Goal: Information Seeking & Learning: Learn about a topic

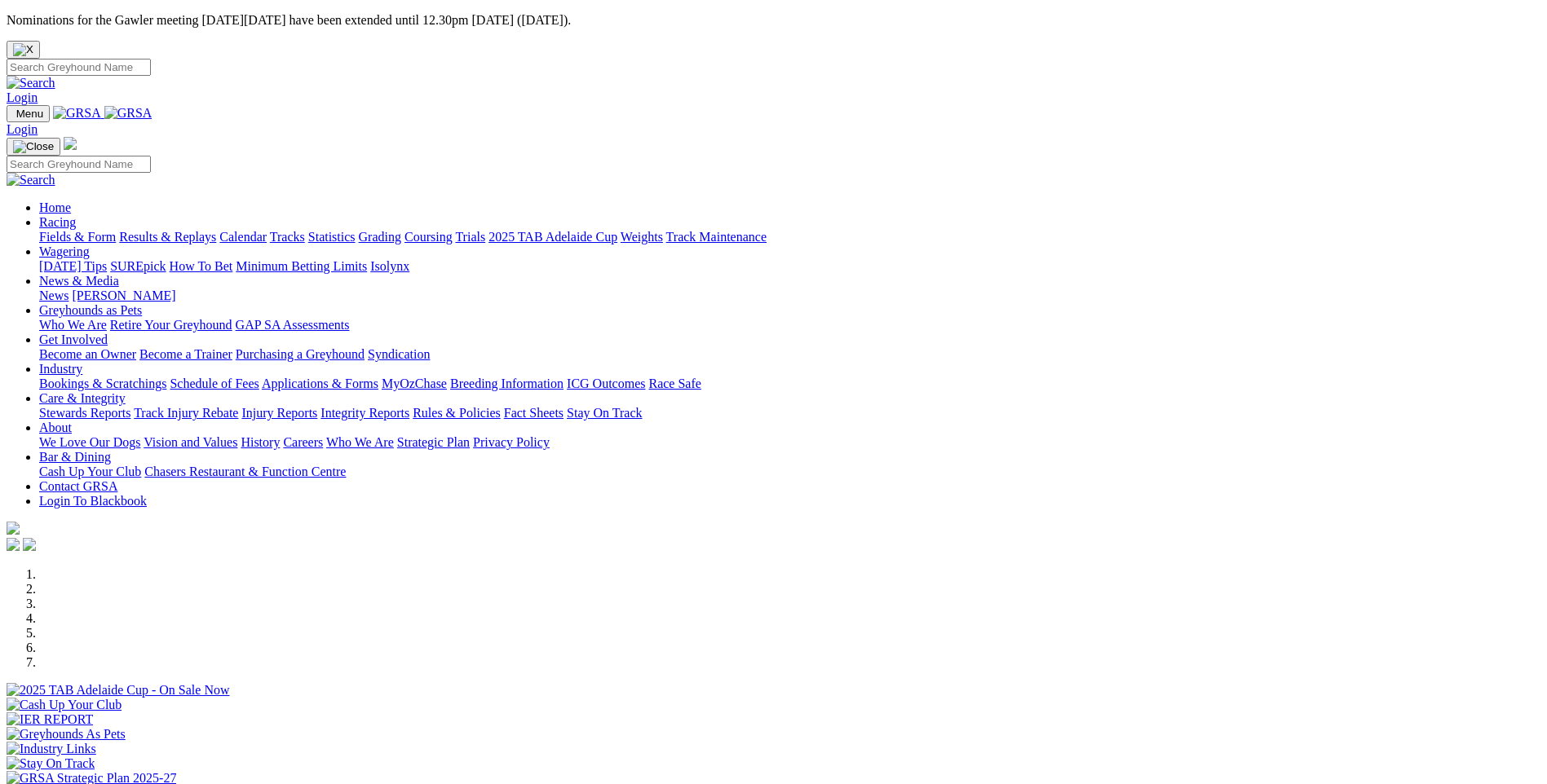
scroll to position [489, 0]
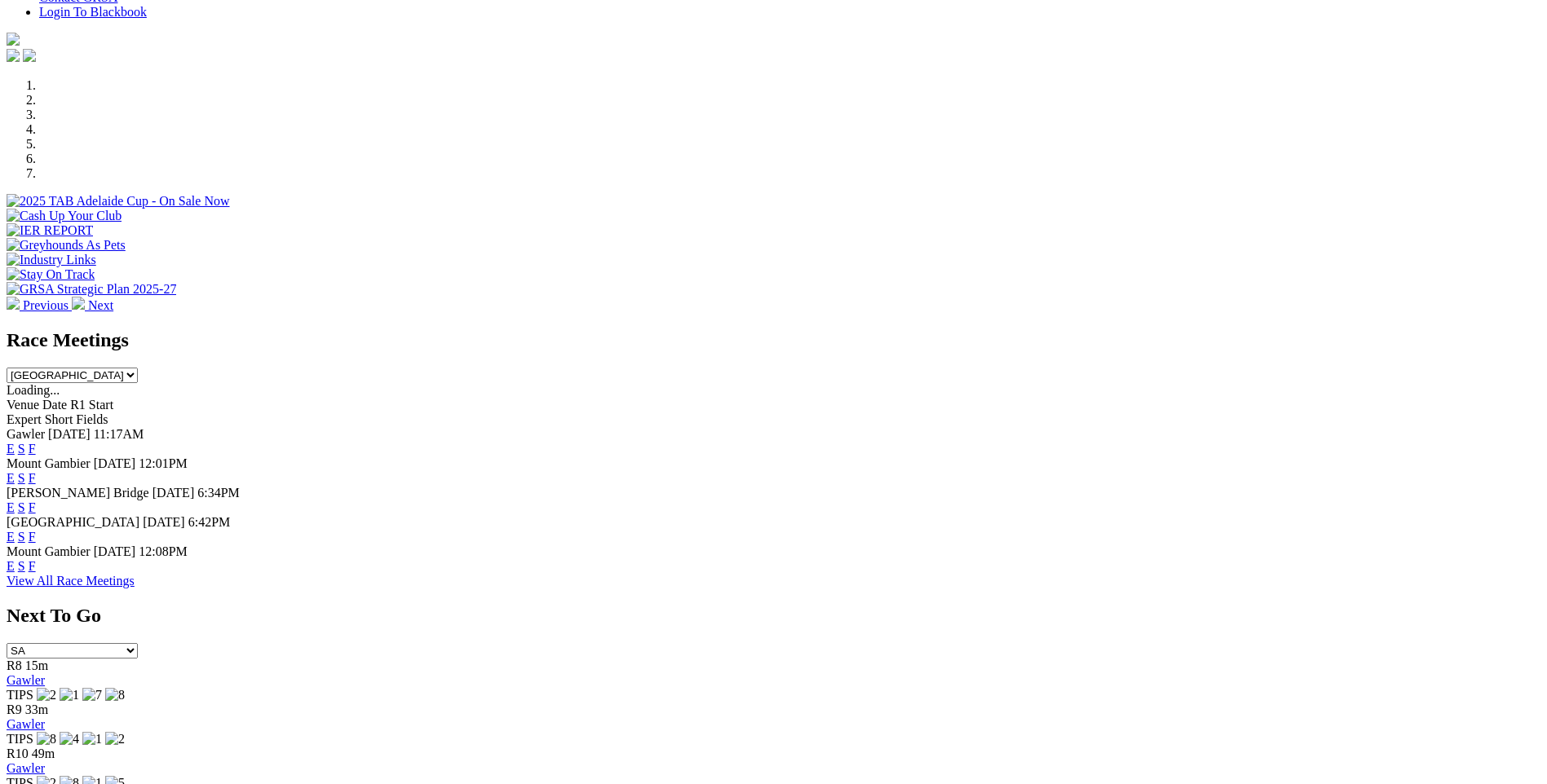
click at [36, 530] on link "F" at bounding box center [32, 537] width 7 height 14
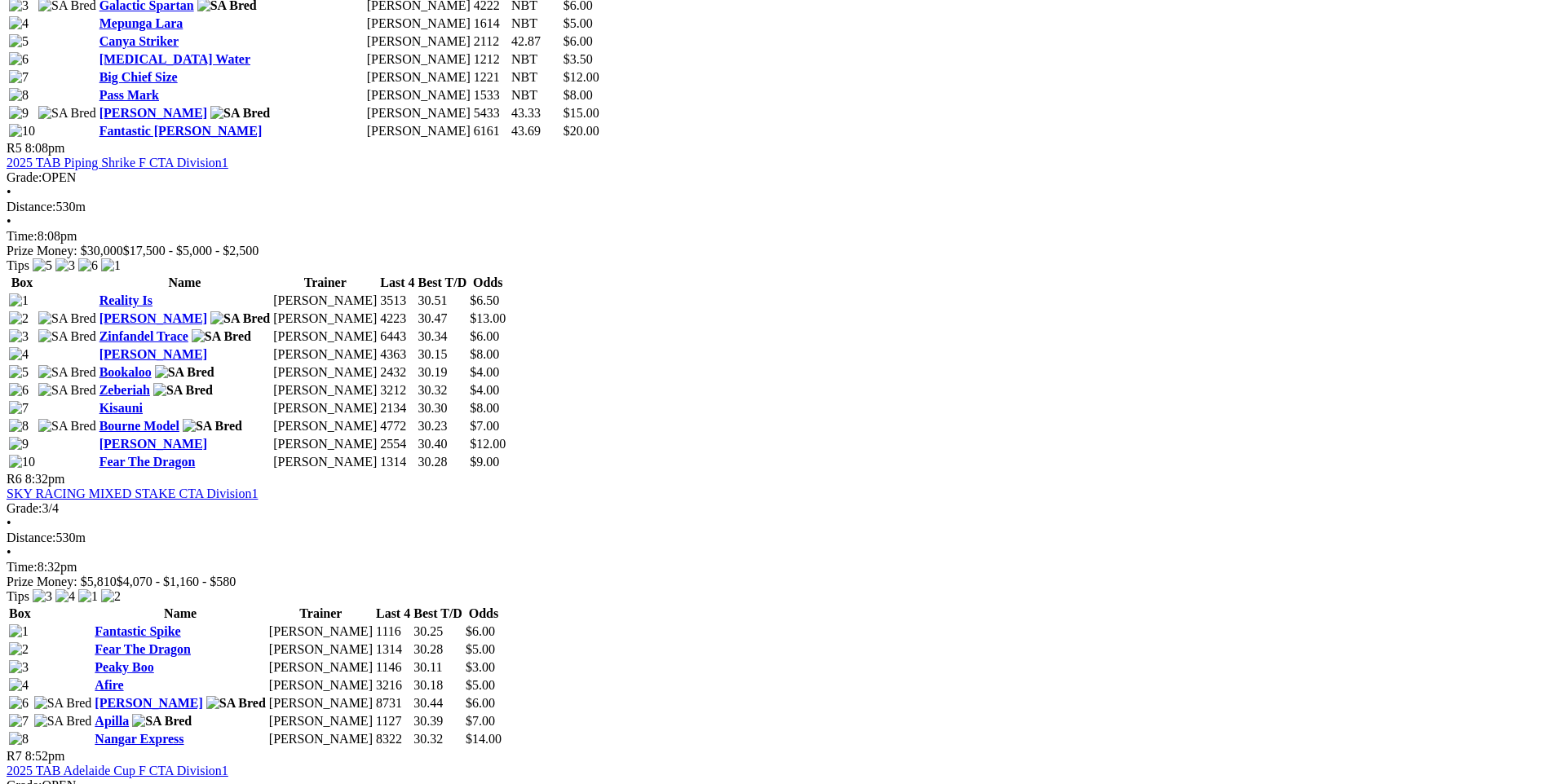
scroll to position [1467, 0]
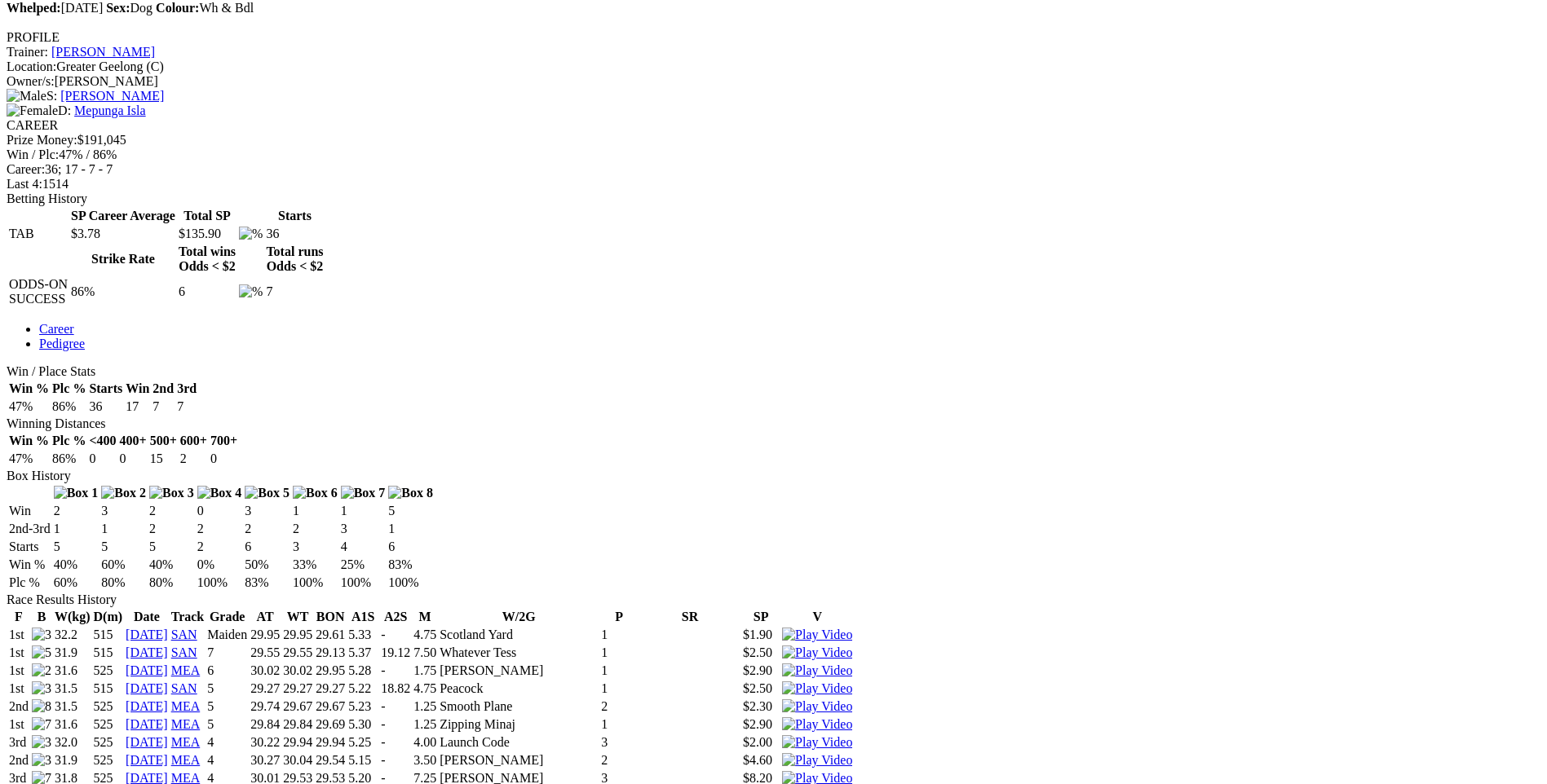
scroll to position [163, 0]
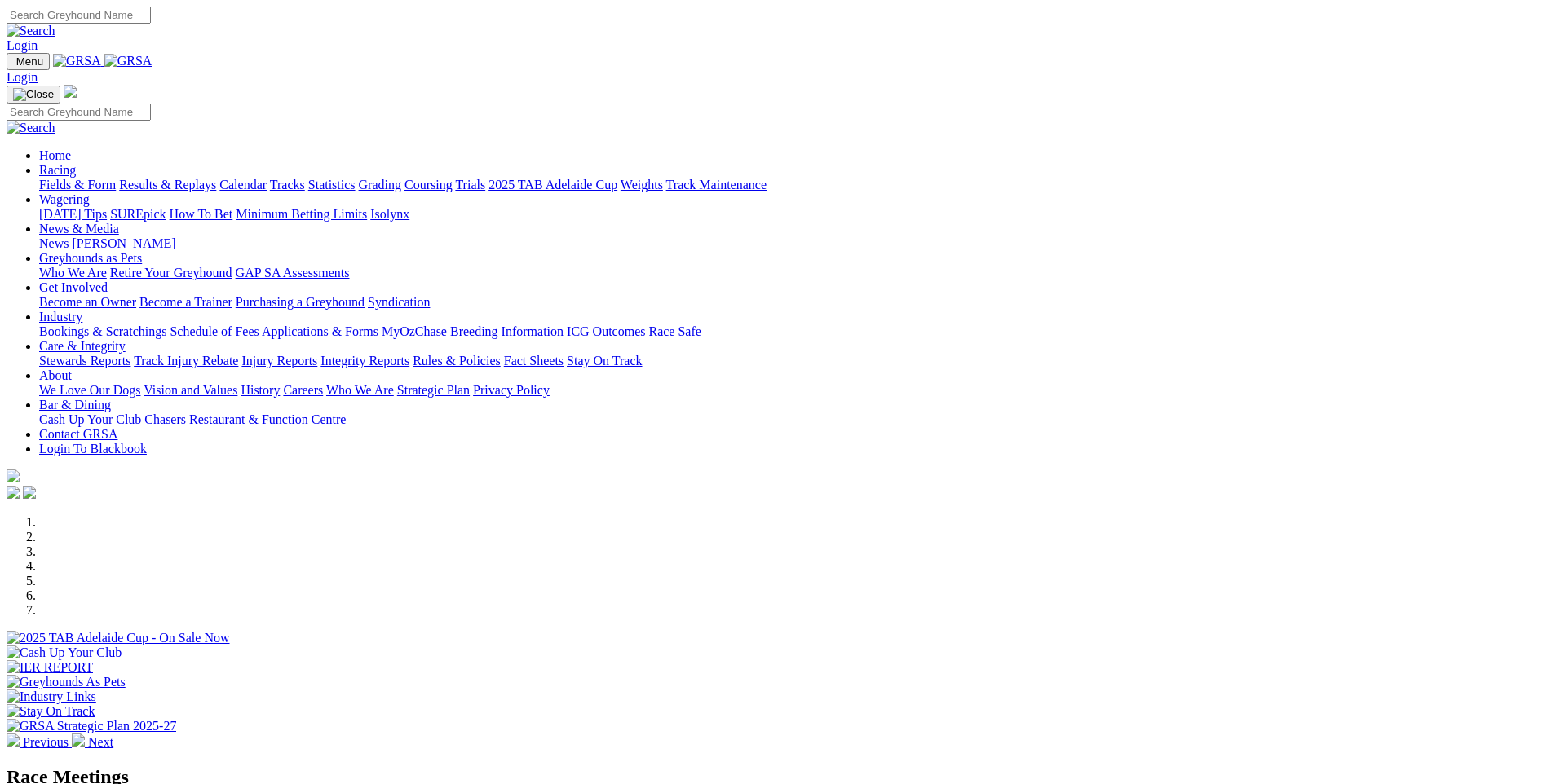
scroll to position [408, 0]
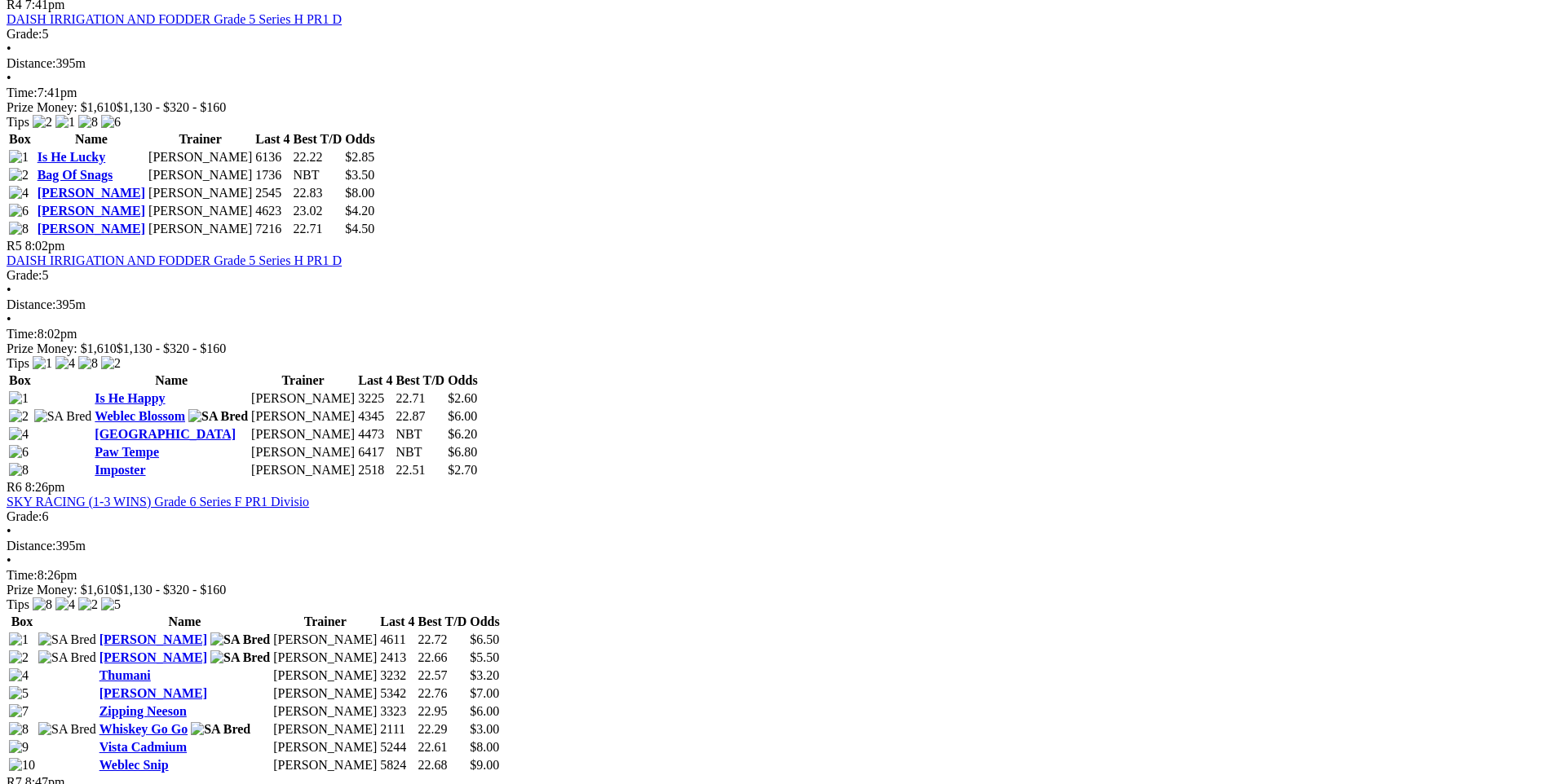
scroll to position [2038, 0]
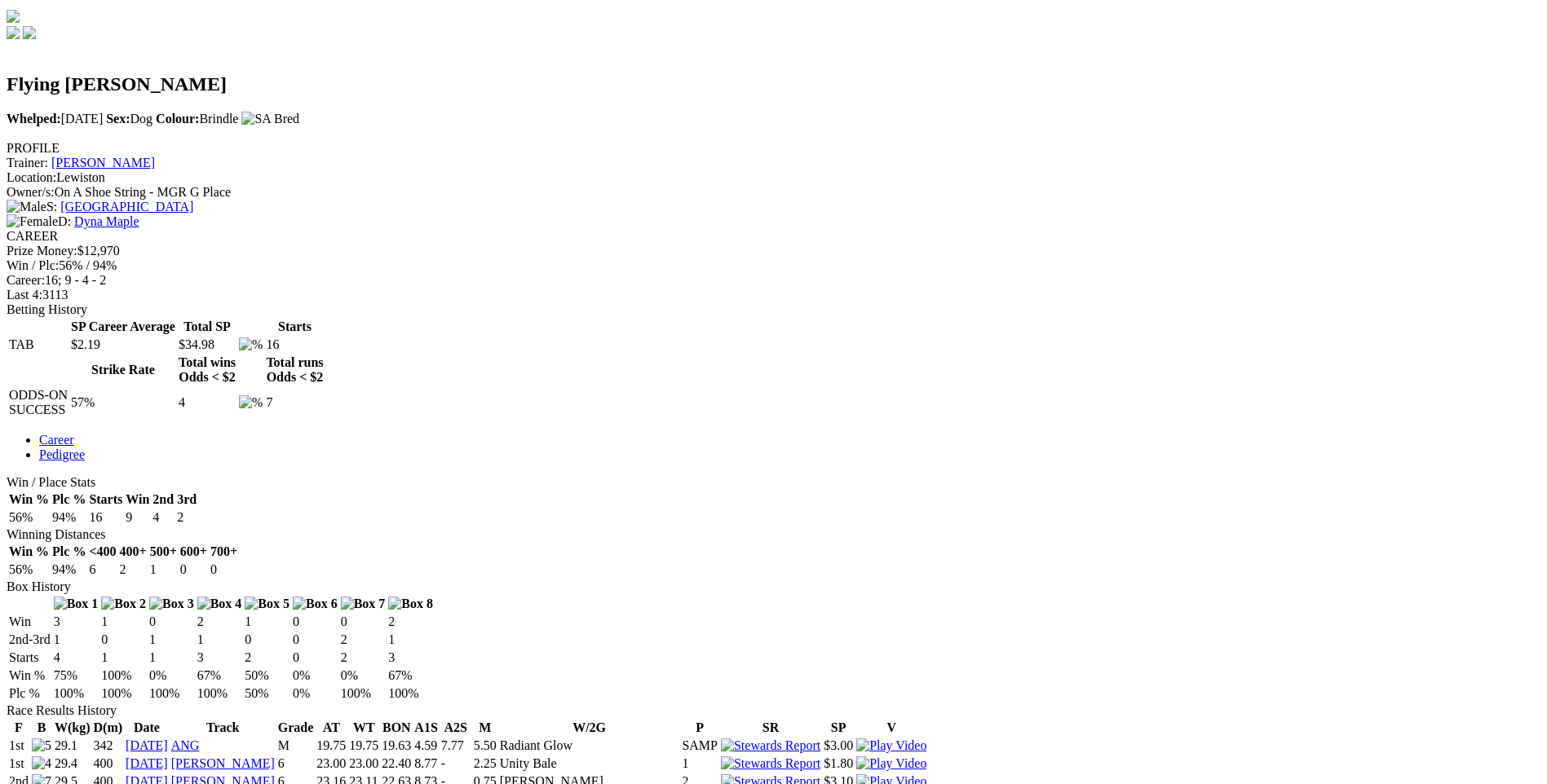
scroll to position [571, 0]
